Goal: Navigation & Orientation: Find specific page/section

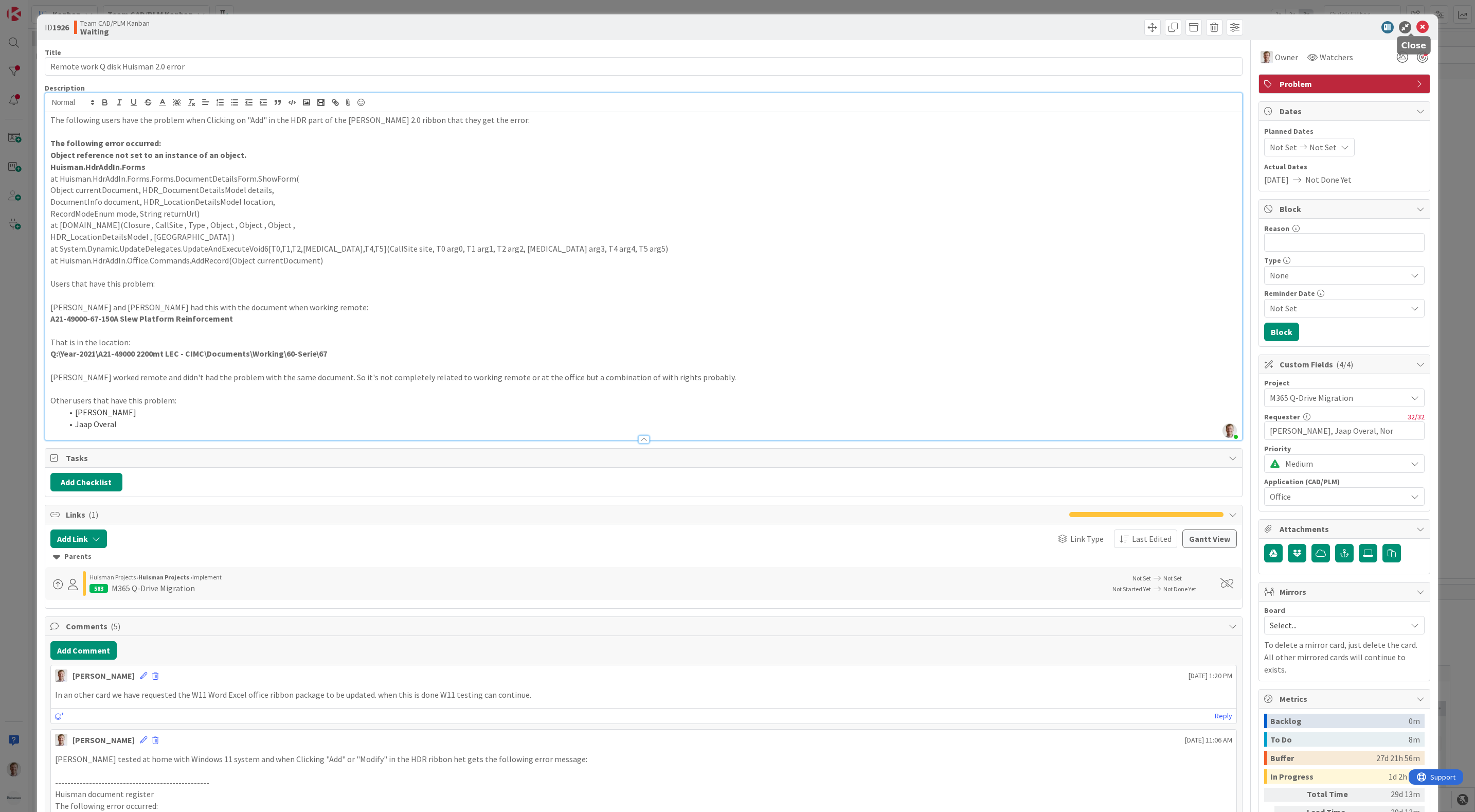
click at [1416, 25] on icon at bounding box center [1422, 27] width 12 height 12
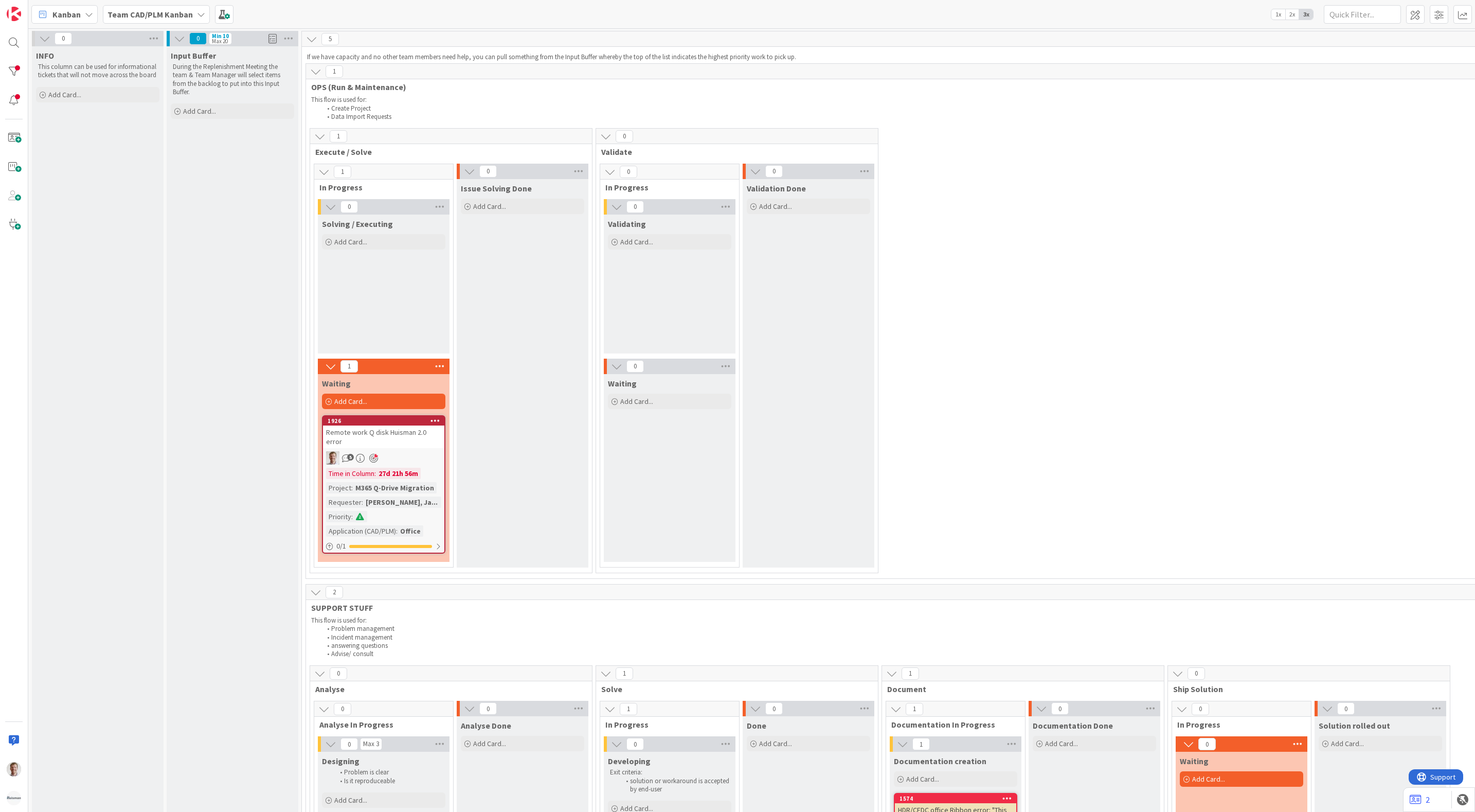
drag, startPoint x: 1058, startPoint y: 85, endPoint x: 1049, endPoint y: 109, distance: 25.6
click at [1058, 85] on span "OPS (Run & Maintenance)" at bounding box center [1162, 87] width 1702 height 11
click at [11, 100] on div at bounding box center [13, 100] width 20 height 20
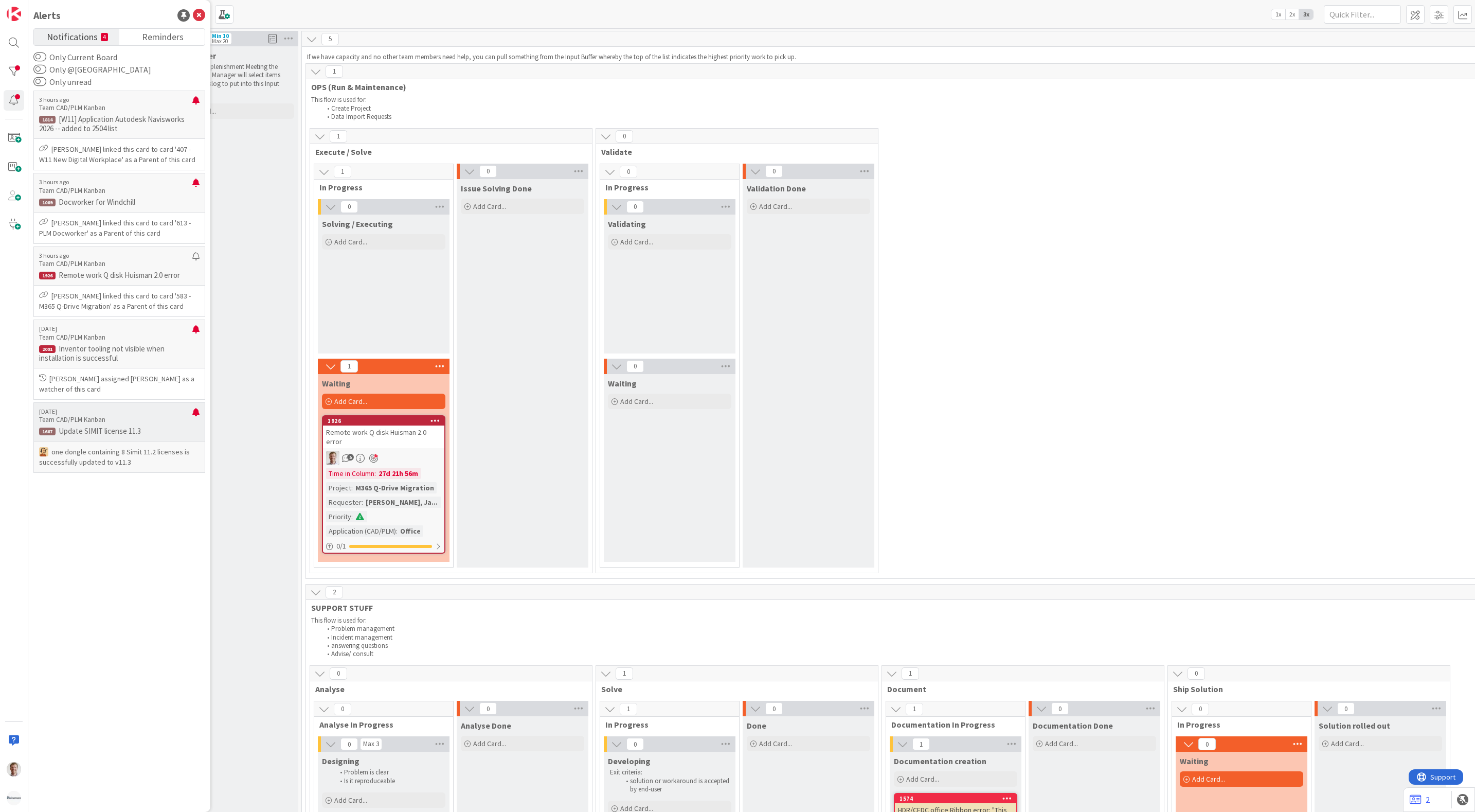
click at [131, 412] on p "[DATE]" at bounding box center [115, 412] width 153 height 7
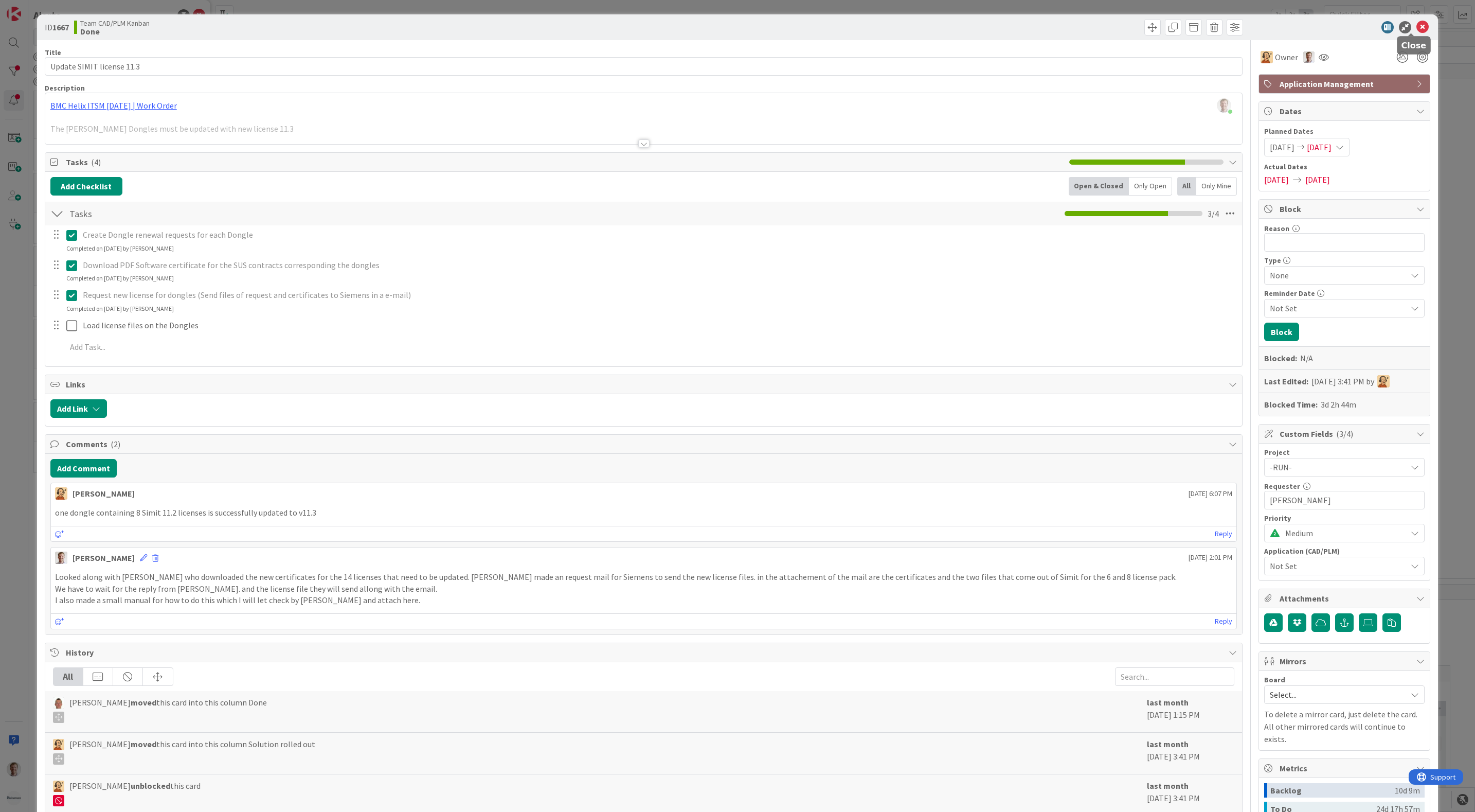
click at [1416, 28] on icon at bounding box center [1422, 27] width 12 height 12
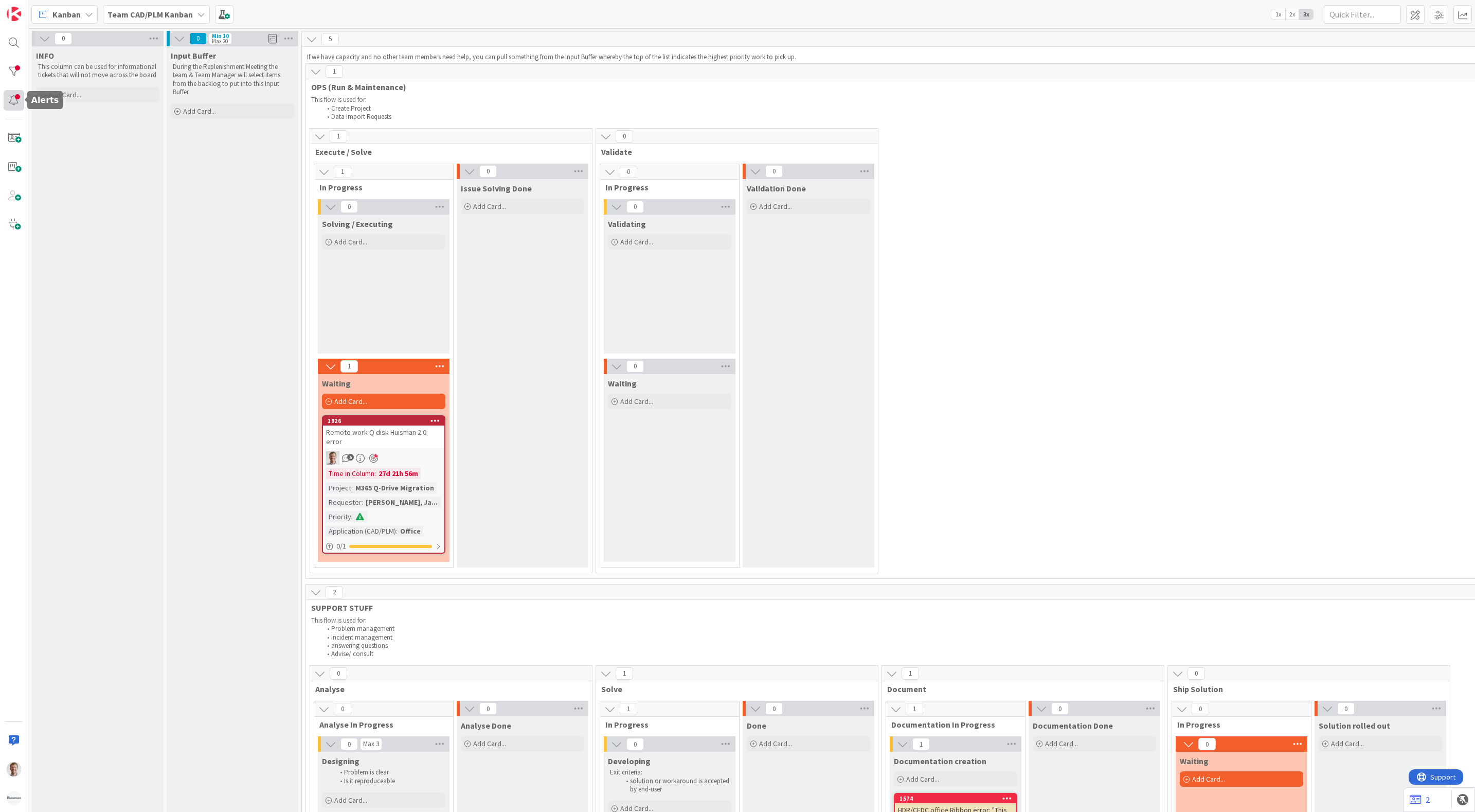
click at [16, 99] on div at bounding box center [13, 100] width 20 height 20
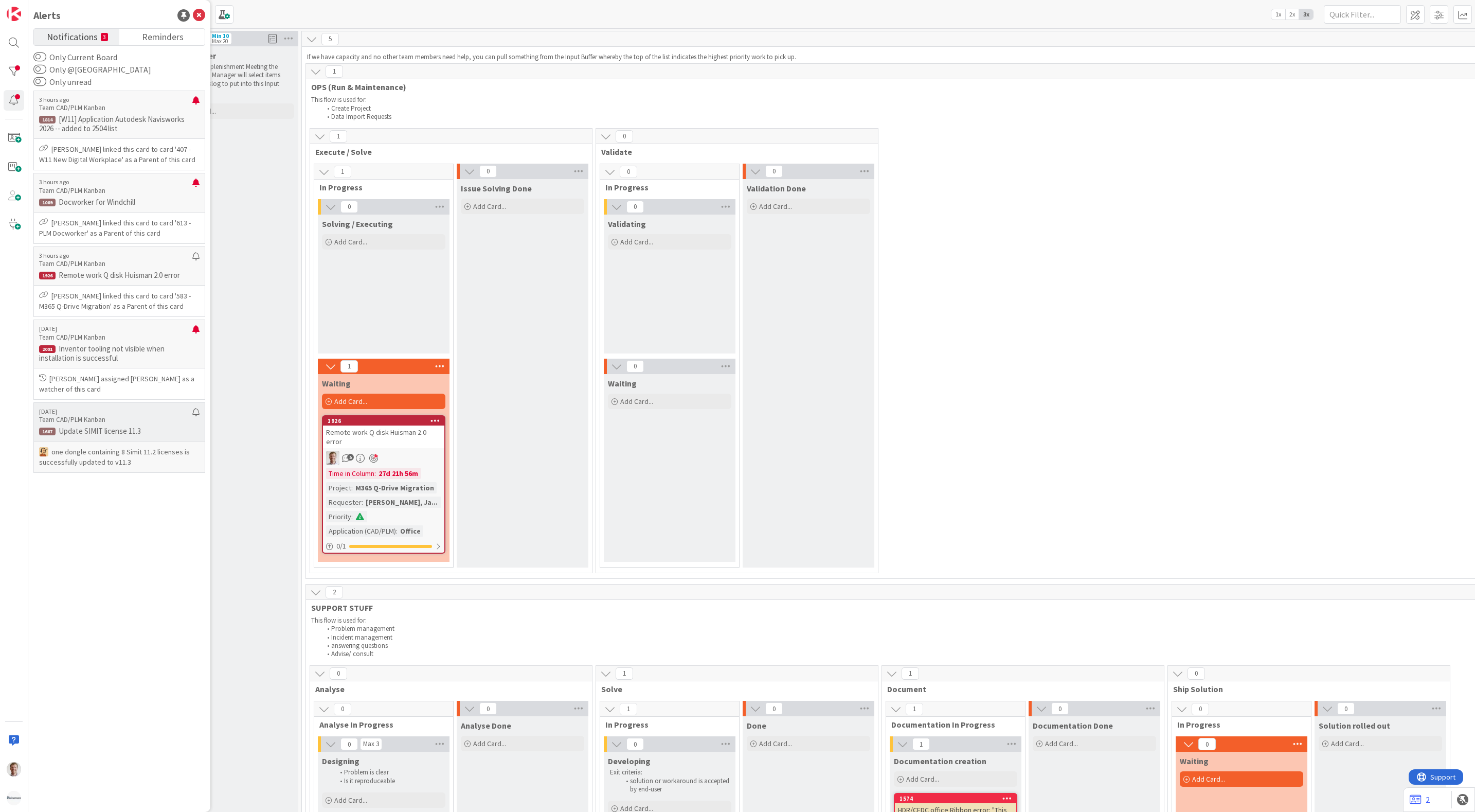
click at [149, 429] on p "Update SIMIT license 11.3" at bounding box center [119, 431] width 160 height 9
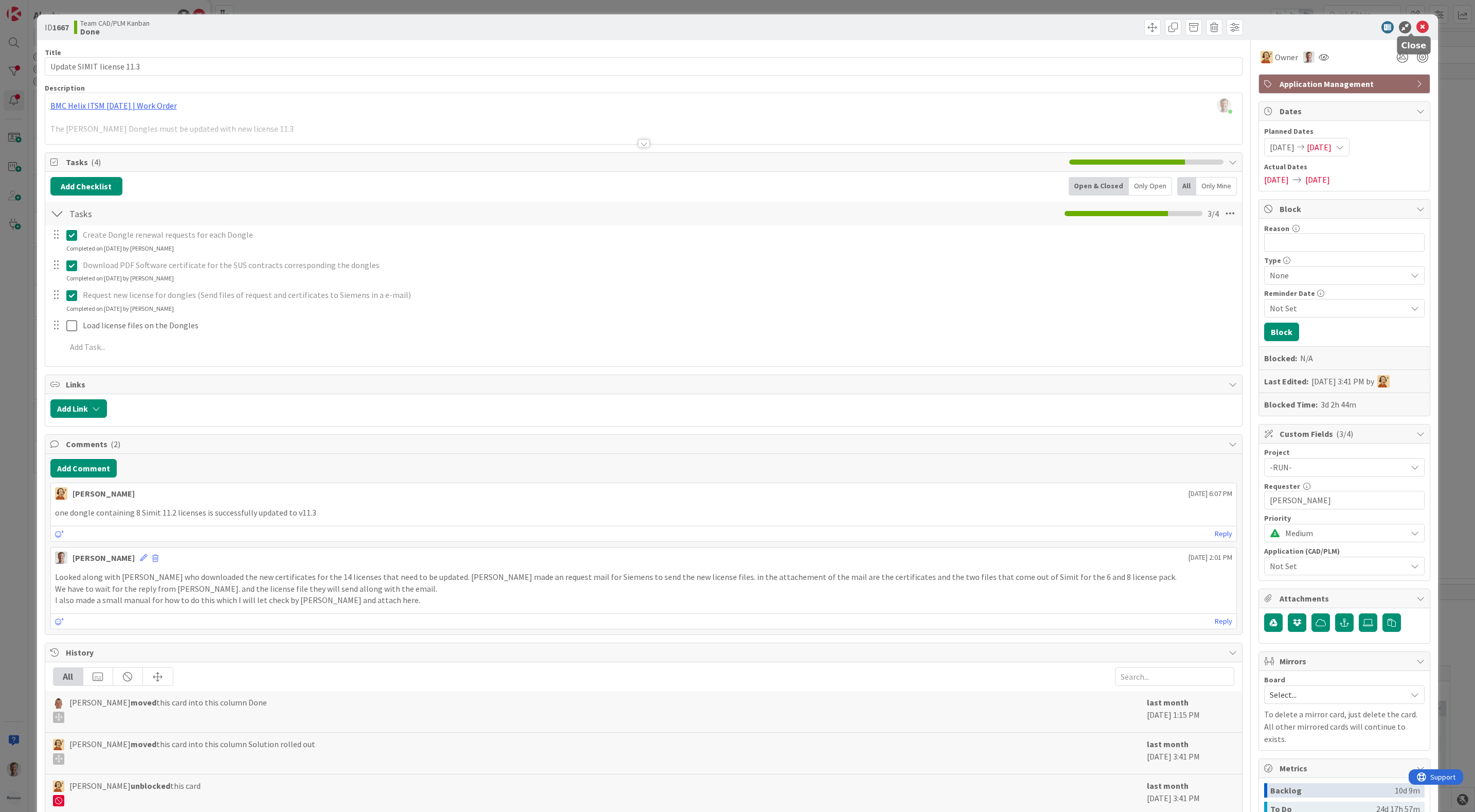
click at [1416, 28] on icon at bounding box center [1422, 27] width 12 height 12
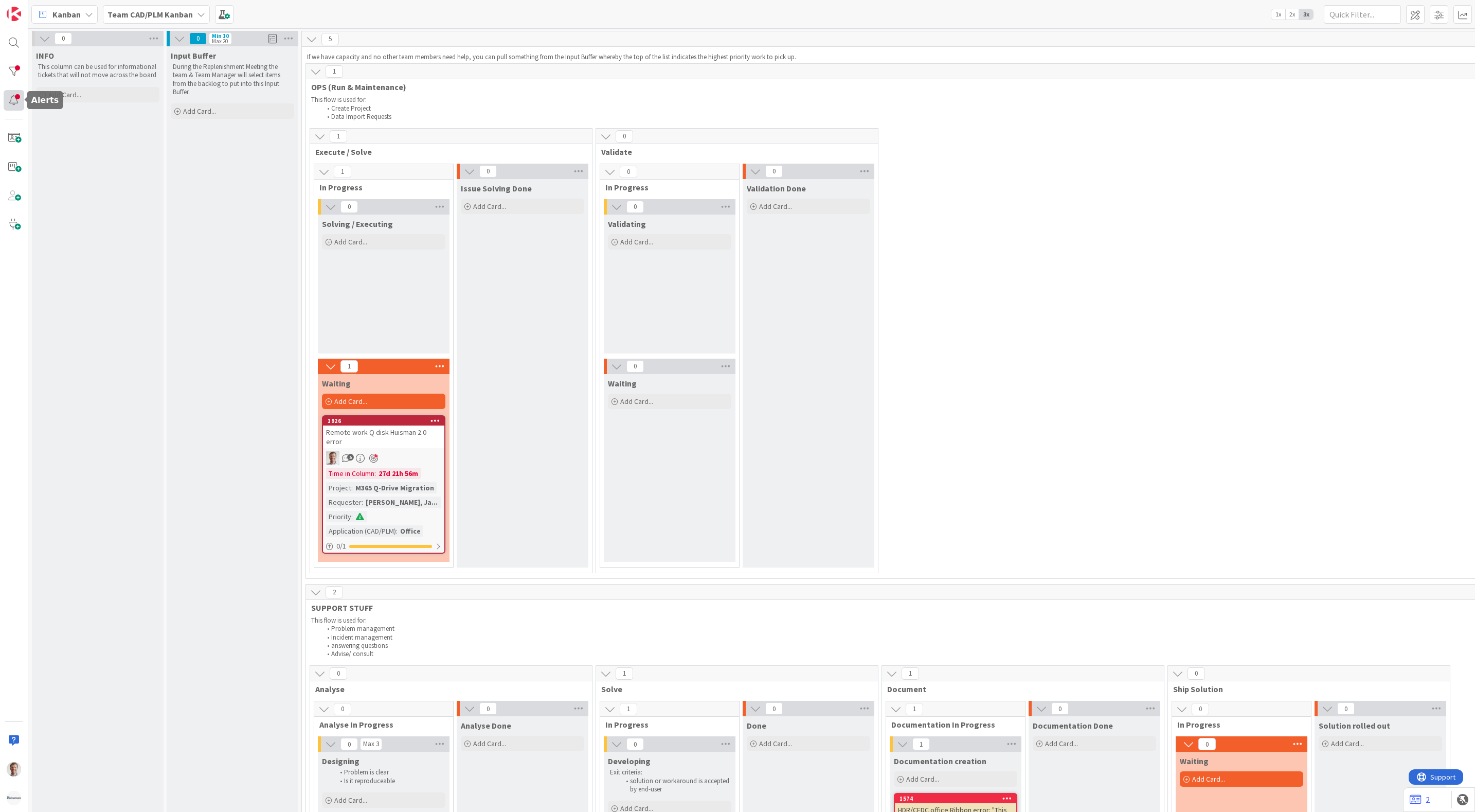
click at [16, 92] on div at bounding box center [13, 100] width 20 height 20
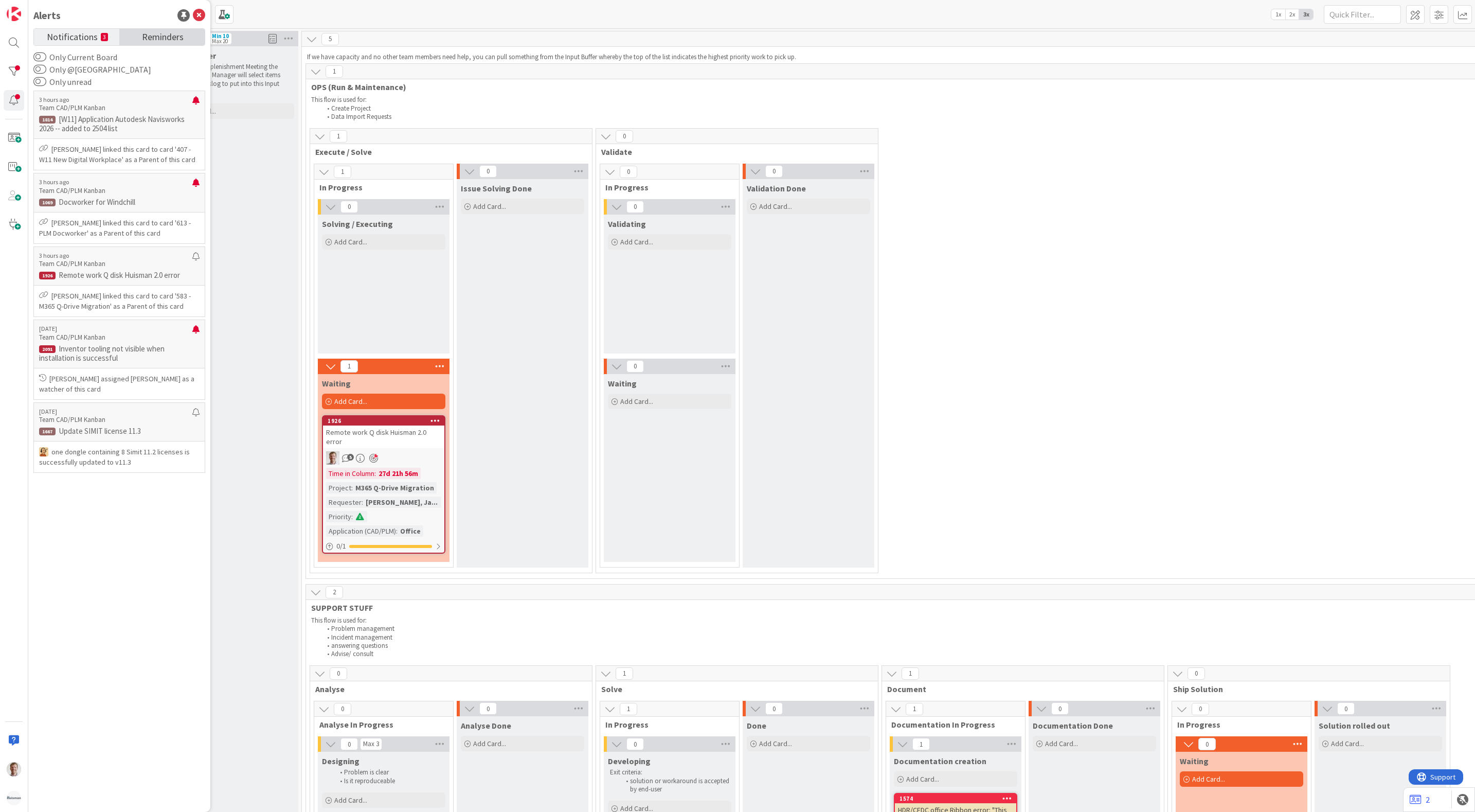
click at [162, 42] on span "Reminders" at bounding box center [162, 36] width 42 height 14
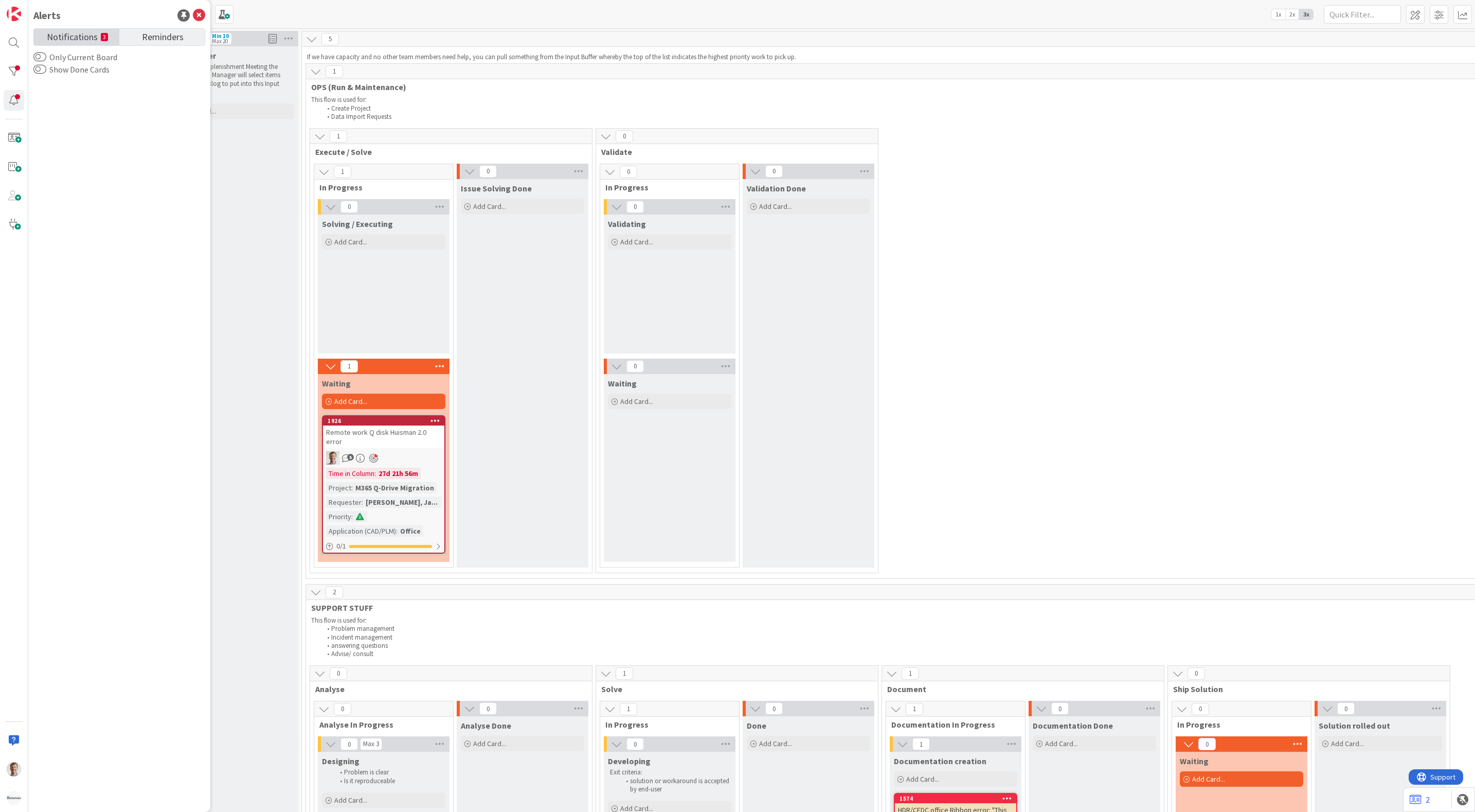
click at [74, 41] on span "Notifications" at bounding box center [72, 36] width 51 height 14
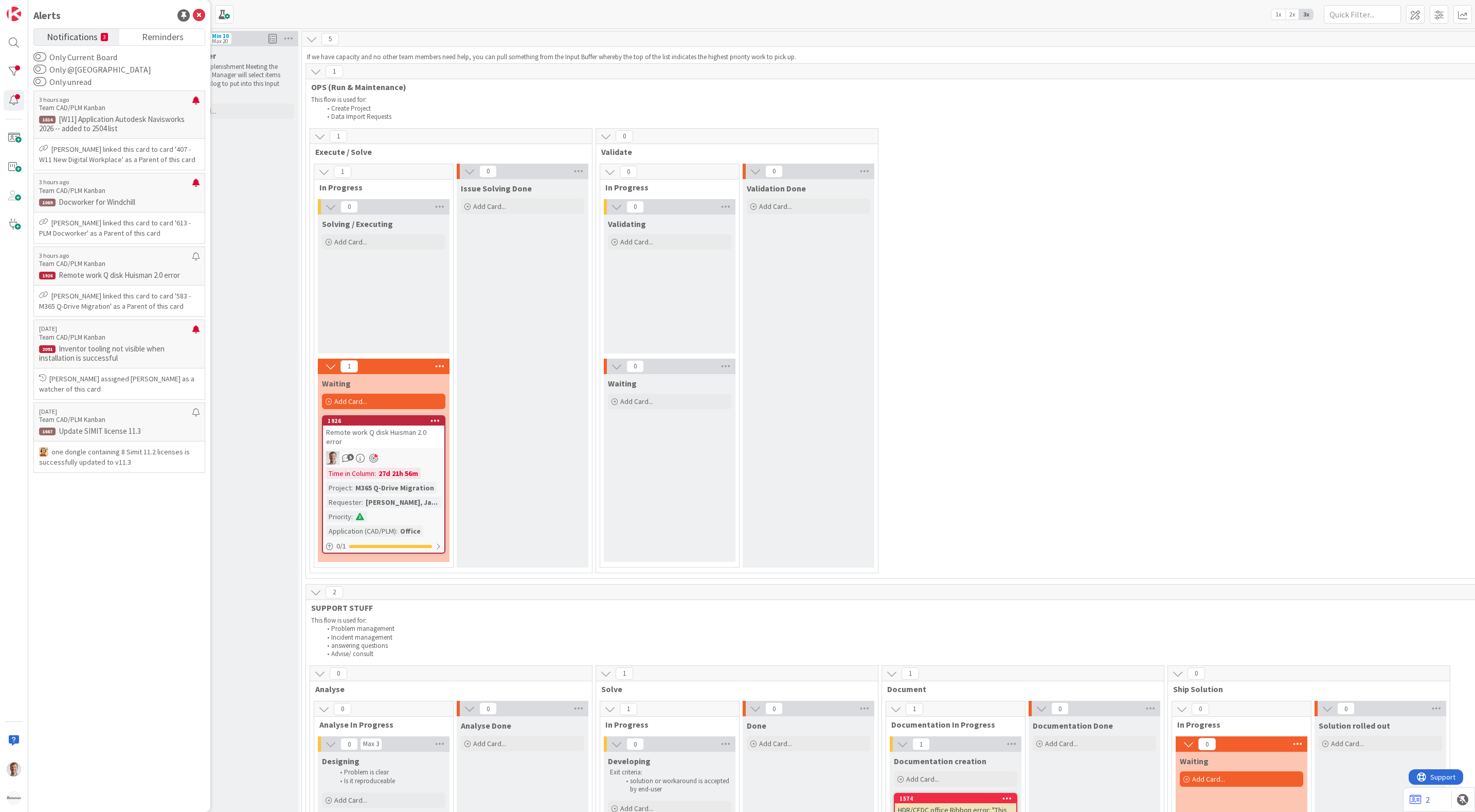
drag, startPoint x: 121, startPoint y: 424, endPoint x: 80, endPoint y: 516, distance: 100.7
click at [80, 520] on div "3 hours ago Team CAD/PLM Kanban 1814 [W11] Application Autodesk Navisworks 2026…" at bounding box center [119, 446] width 172 height 716
click at [138, 341] on p "Team CAD/PLM Kanban" at bounding box center [115, 337] width 153 height 9
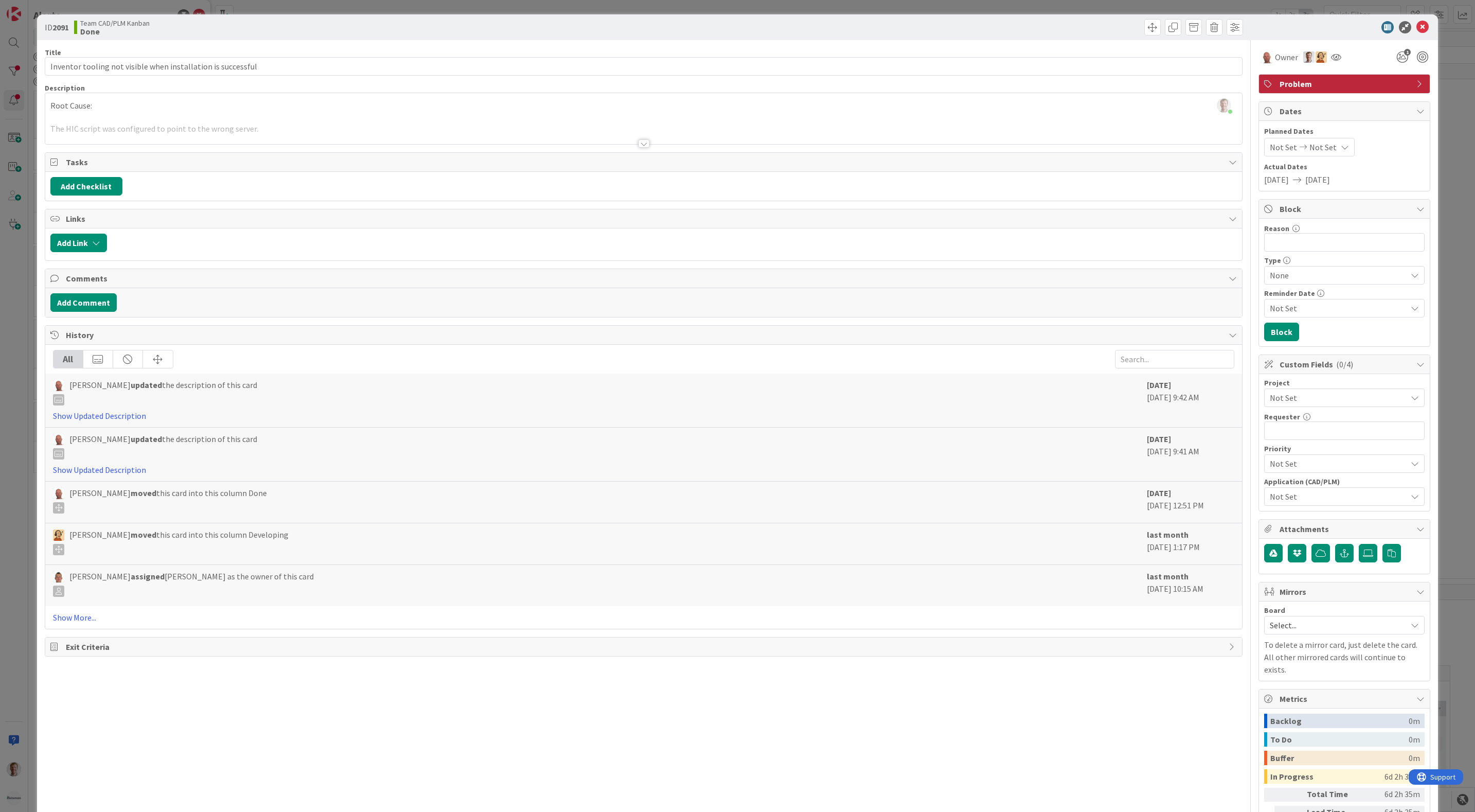
click at [642, 141] on div at bounding box center [644, 143] width 11 height 8
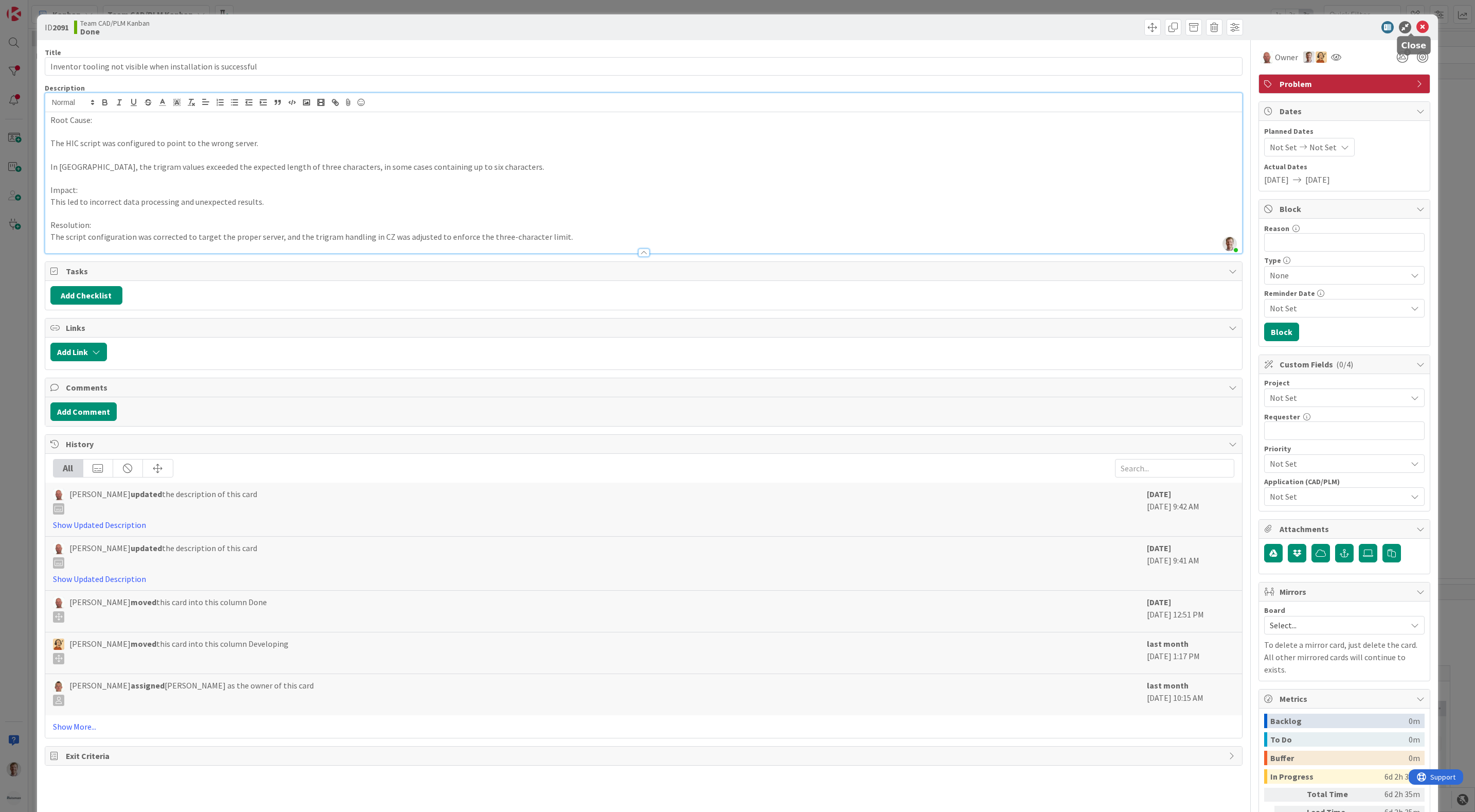
click at [1416, 28] on icon at bounding box center [1422, 27] width 12 height 12
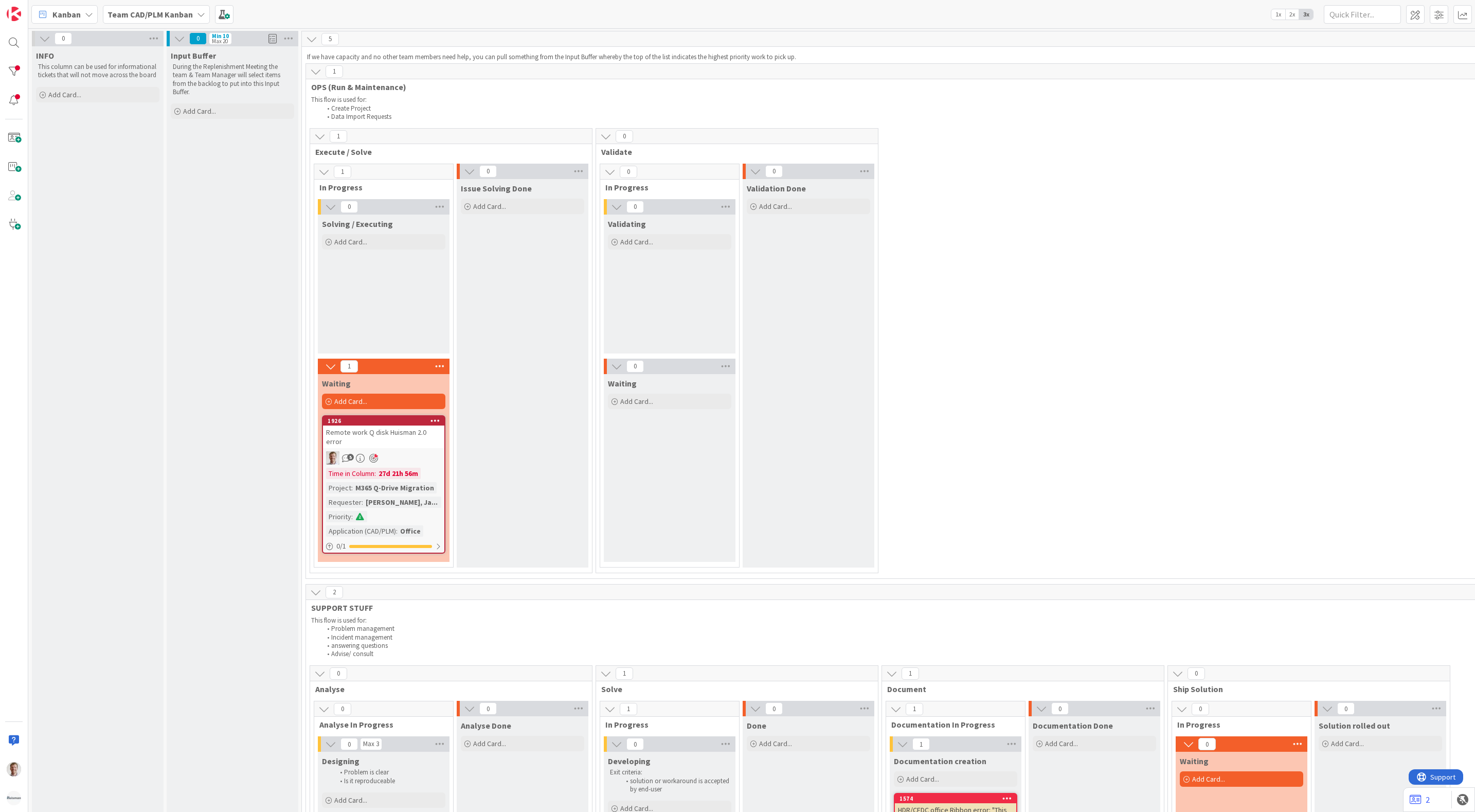
scroll to position [309, 0]
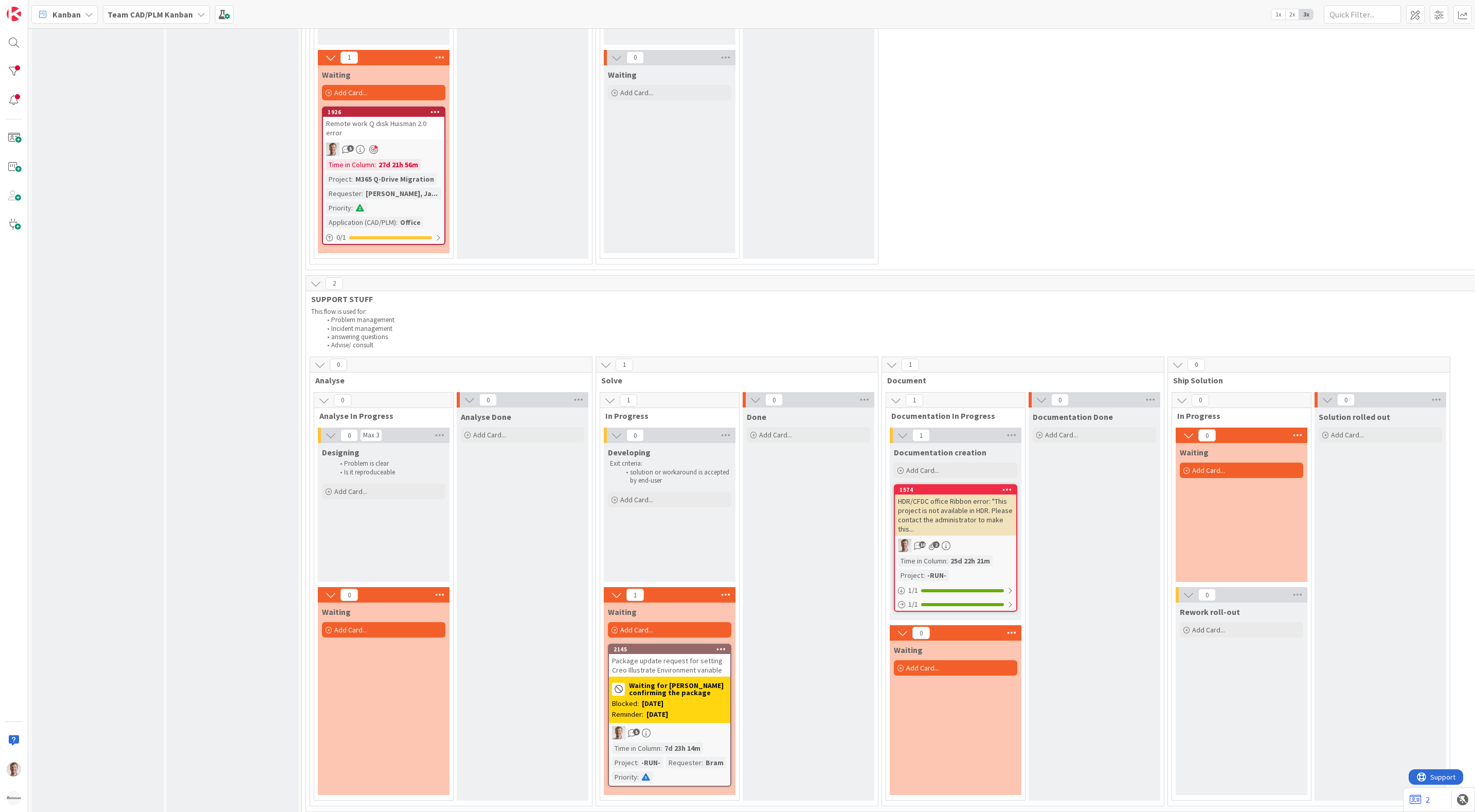
click at [985, 508] on div "HDR/CFDC office Ribbon error: "This project is not available in HDR. Please con…" at bounding box center [956, 515] width 121 height 41
